Goal: Task Accomplishment & Management: Use online tool/utility

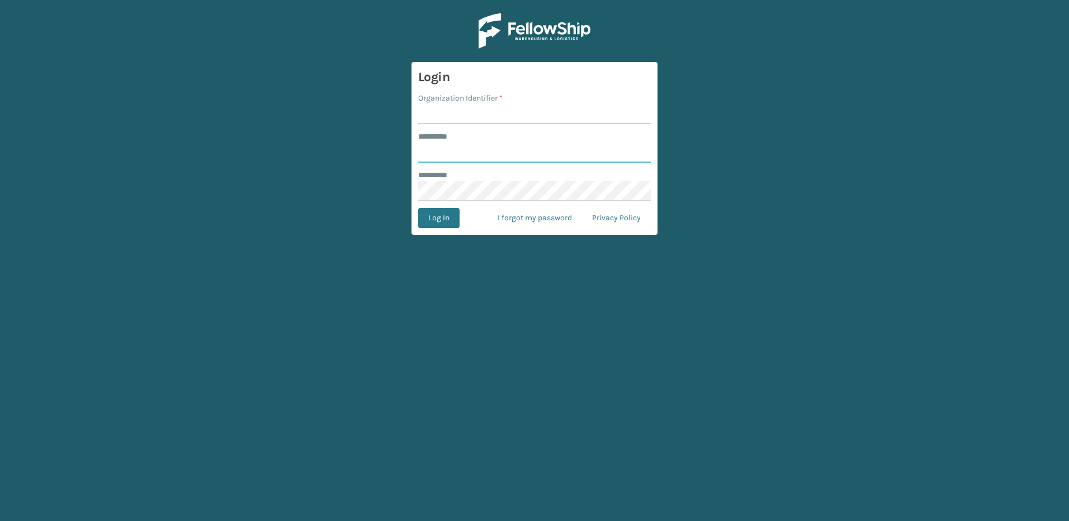
type input "********"
click at [450, 124] on input "Organization Identifier *" at bounding box center [534, 114] width 233 height 20
type input "Fellowship - East"
click at [442, 220] on button "Log In" at bounding box center [438, 218] width 41 height 20
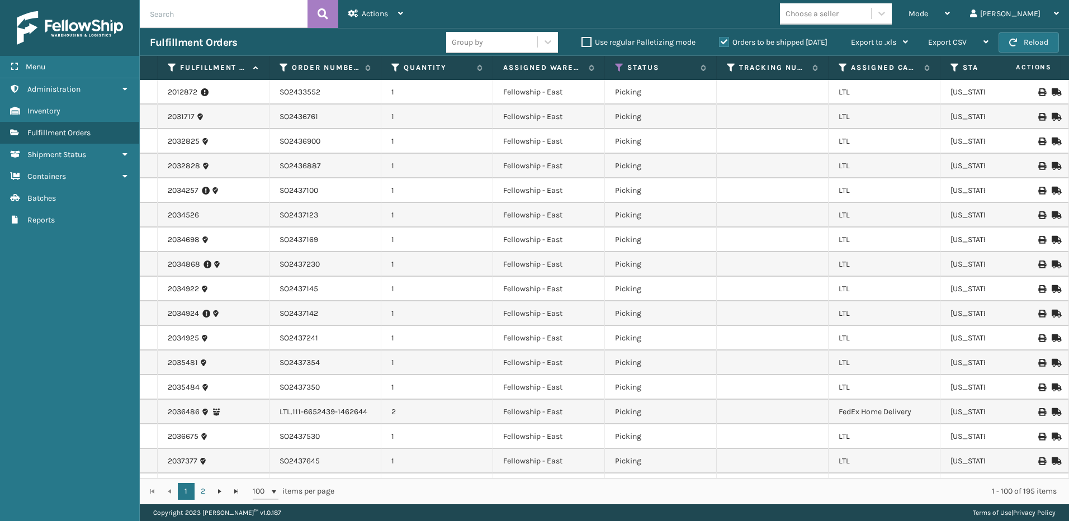
click at [928, 13] on span "Mode" at bounding box center [918, 14] width 20 height 10
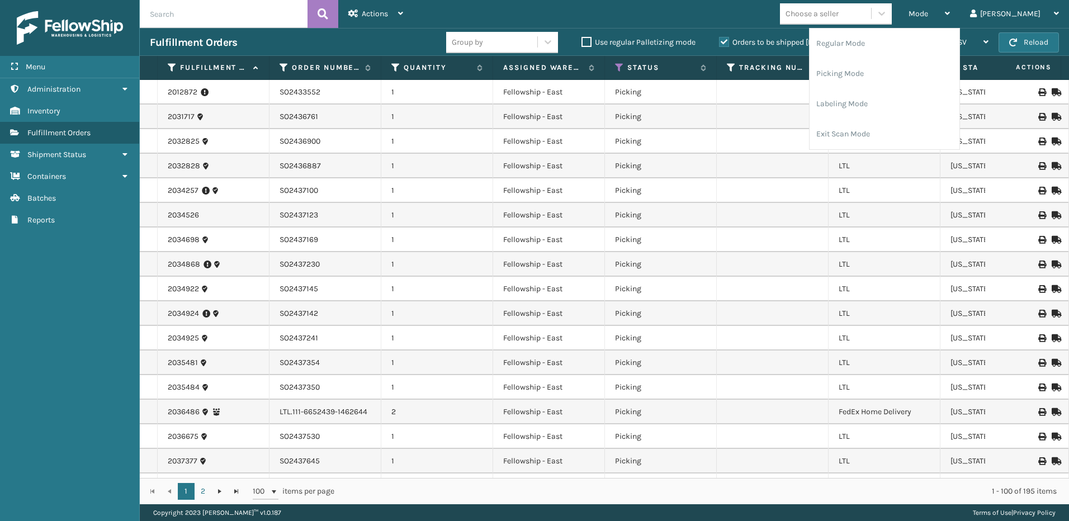
click at [873, 67] on li "Picking Mode" at bounding box center [884, 74] width 150 height 30
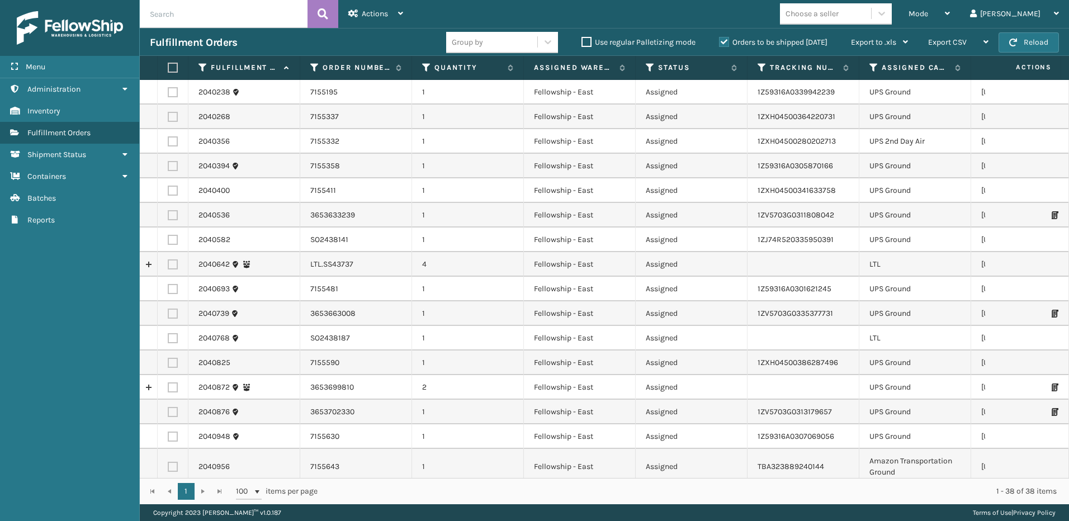
click at [170, 263] on label at bounding box center [173, 264] width 10 height 10
click at [168, 263] on input "checkbox" at bounding box center [168, 262] width 1 height 7
checkbox input "true"
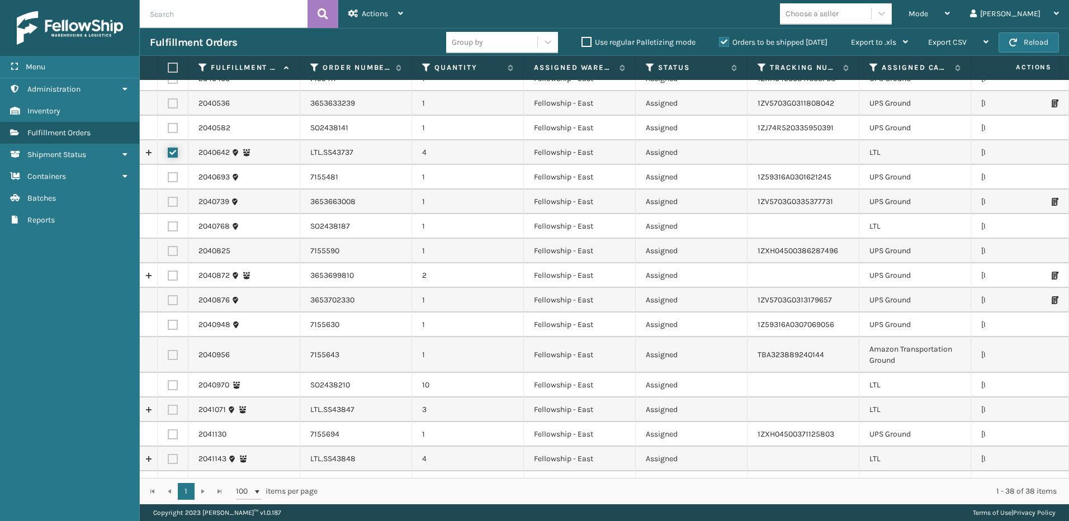
scroll to position [168, 0]
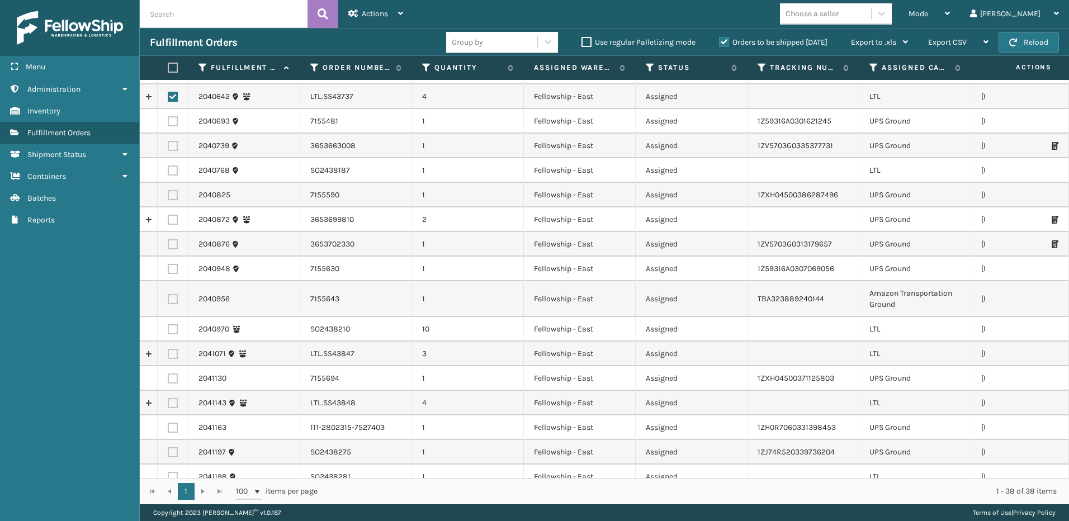
click at [173, 356] on label at bounding box center [173, 354] width 10 height 10
click at [168, 356] on input "checkbox" at bounding box center [168, 352] width 1 height 7
checkbox input "true"
click at [176, 404] on label at bounding box center [173, 403] width 10 height 10
click at [168, 404] on input "checkbox" at bounding box center [168, 401] width 1 height 7
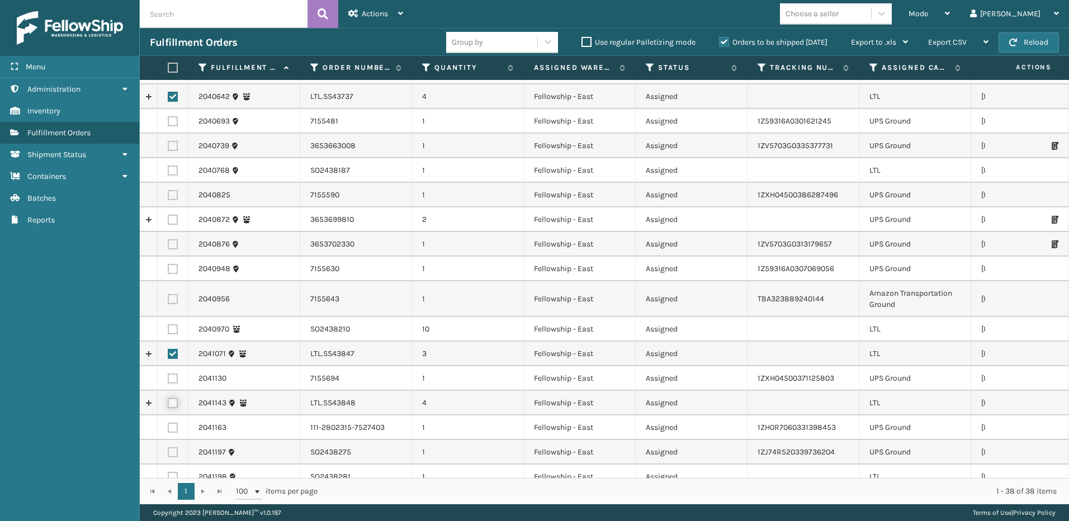
checkbox input "true"
click at [382, 11] on span "Actions" at bounding box center [375, 14] width 26 height 10
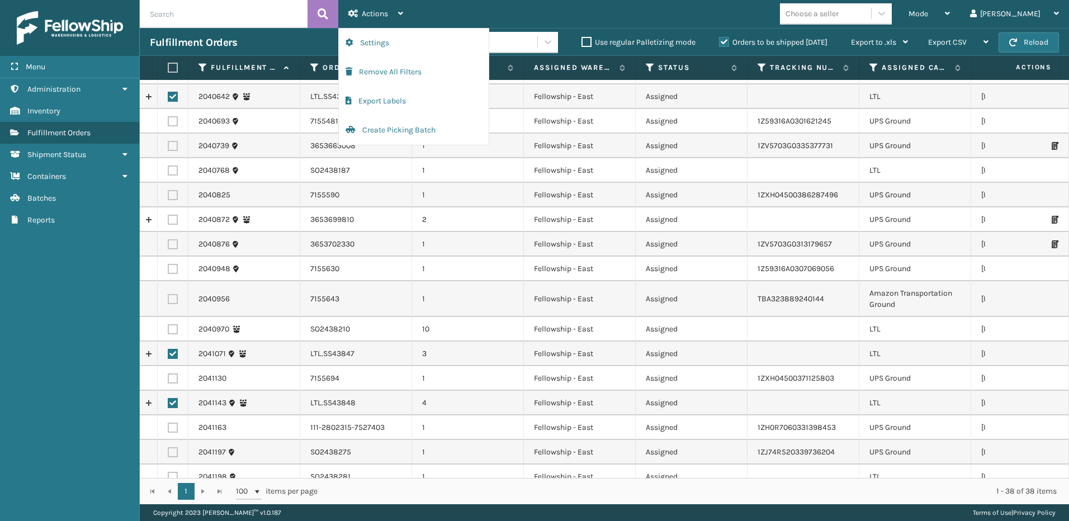
click at [385, 129] on button "Create Picking Batch" at bounding box center [414, 130] width 150 height 29
